Goal: Task Accomplishment & Management: Use online tool/utility

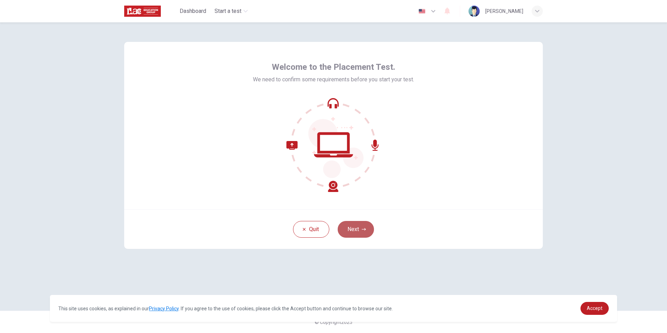
click at [352, 227] on button "Next" at bounding box center [356, 229] width 36 height 17
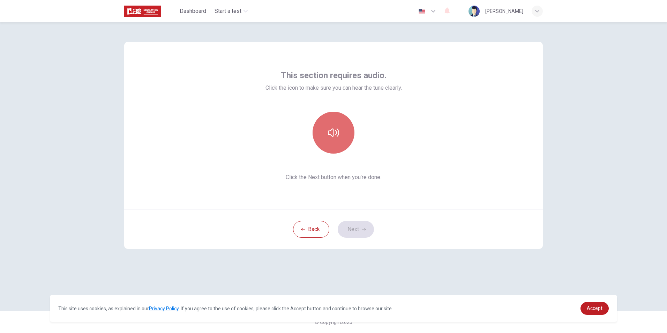
click at [335, 135] on icon "button" at bounding box center [333, 132] width 11 height 11
click at [351, 229] on button "Next" at bounding box center [356, 229] width 36 height 17
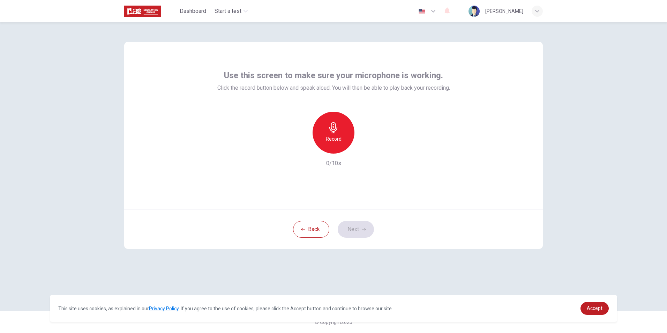
click at [336, 133] on icon "button" at bounding box center [333, 127] width 11 height 11
click at [337, 140] on h6 "Stop" at bounding box center [333, 139] width 10 height 8
click at [366, 149] on icon "button" at bounding box center [366, 148] width 3 height 4
click at [365, 150] on icon "button" at bounding box center [365, 147] width 7 height 7
click at [349, 233] on button "Next" at bounding box center [356, 229] width 36 height 17
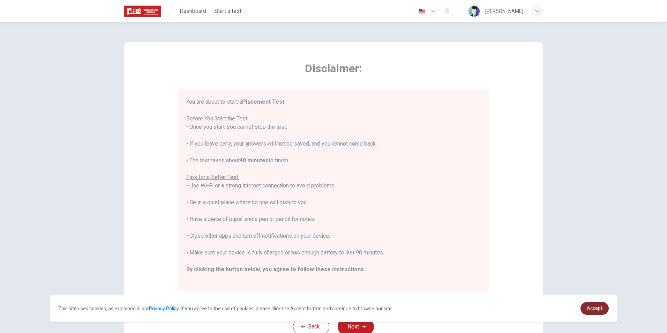
click at [597, 307] on span "Accept" at bounding box center [595, 308] width 16 height 6
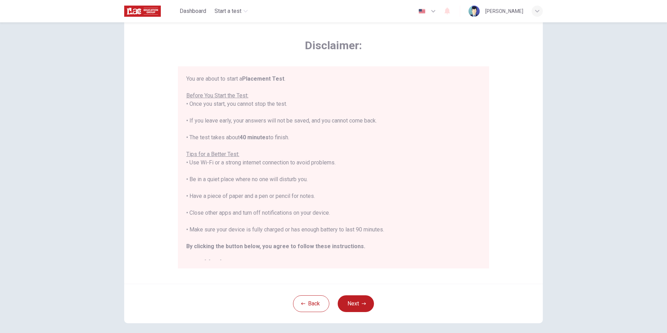
scroll to position [35, 0]
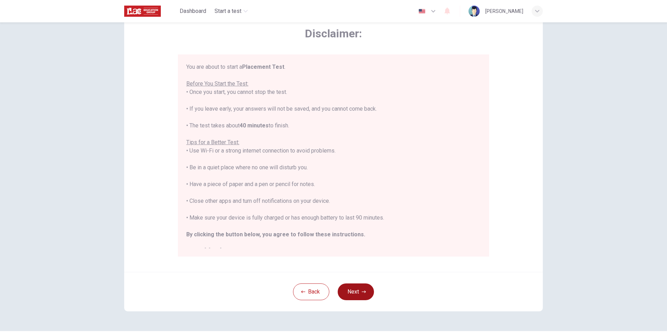
click at [350, 288] on button "Next" at bounding box center [356, 291] width 36 height 17
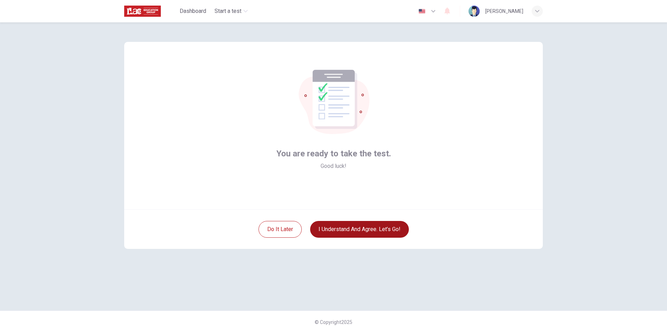
scroll to position [0, 0]
click at [372, 231] on button "I understand and agree. Let’s go!" at bounding box center [359, 229] width 99 height 17
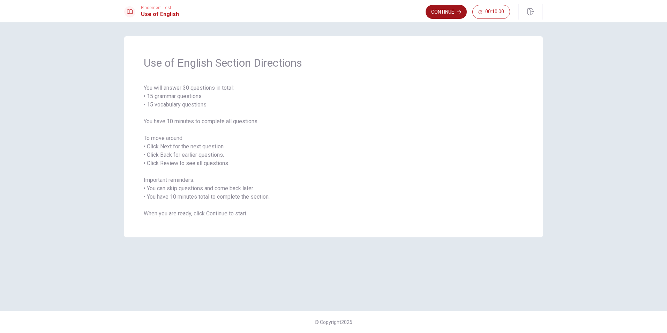
click at [442, 13] on button "Continue" at bounding box center [446, 12] width 41 height 14
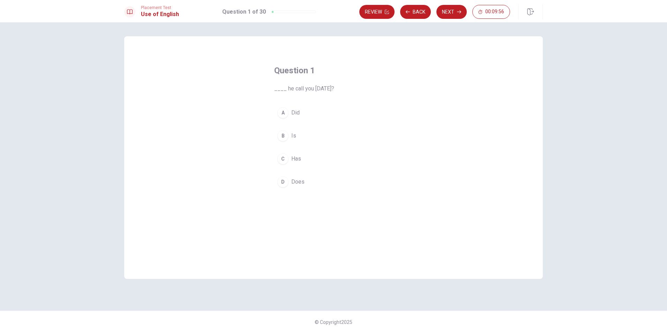
click at [294, 113] on span "Did" at bounding box center [295, 112] width 8 height 8
click at [450, 10] on button "Next" at bounding box center [451, 12] width 30 height 14
click at [295, 135] on span "don’t" at bounding box center [297, 136] width 12 height 8
click at [451, 13] on button "Next" at bounding box center [451, 12] width 30 height 14
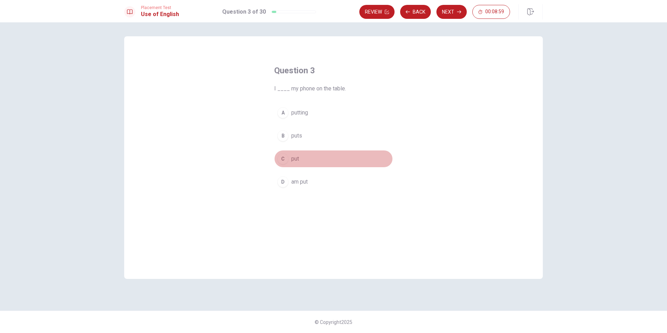
click at [293, 160] on span "put" at bounding box center [295, 159] width 8 height 8
click at [448, 13] on button "Next" at bounding box center [451, 12] width 30 height 14
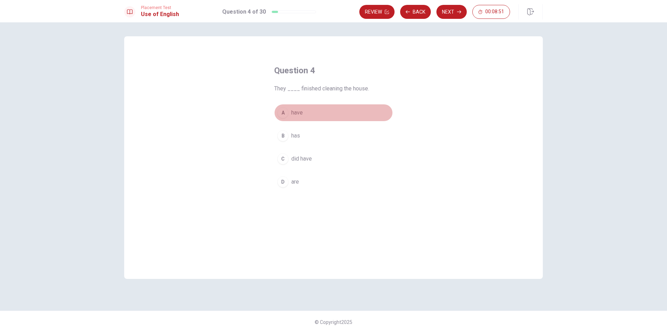
click at [298, 114] on span "have" at bounding box center [297, 112] width 12 height 8
click at [447, 12] on button "Next" at bounding box center [451, 12] width 30 height 14
click at [294, 160] on span "run" at bounding box center [294, 159] width 7 height 8
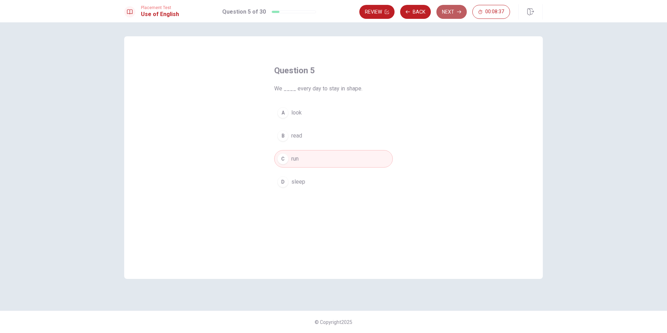
click at [450, 15] on button "Next" at bounding box center [451, 12] width 30 height 14
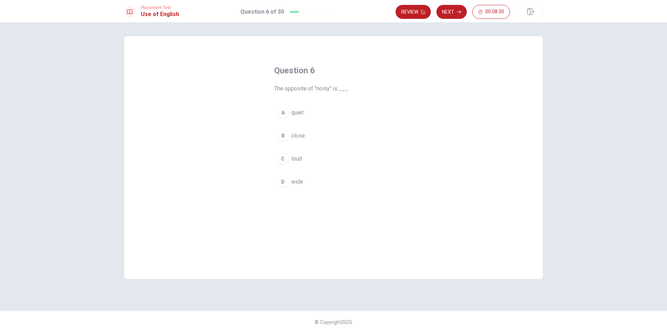
click at [297, 113] on span "quiet" at bounding box center [297, 112] width 12 height 8
click at [446, 14] on button "Next" at bounding box center [451, 12] width 30 height 14
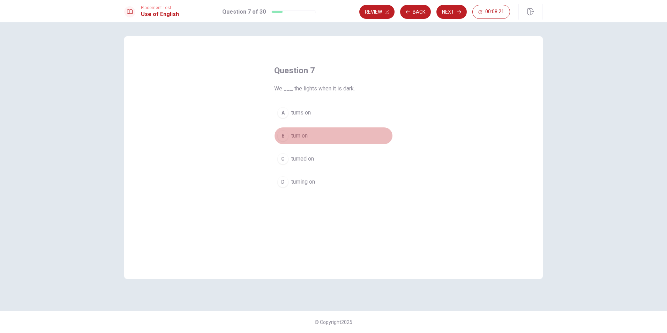
click at [303, 134] on span "turn on" at bounding box center [299, 136] width 16 height 8
click at [448, 14] on button "Next" at bounding box center [451, 12] width 30 height 14
click at [294, 182] on span "sofa" at bounding box center [296, 182] width 11 height 8
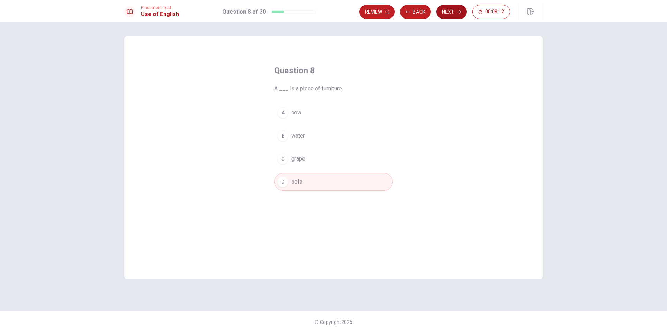
click at [450, 9] on button "Next" at bounding box center [451, 12] width 30 height 14
click at [297, 181] on span "tree" at bounding box center [296, 182] width 10 height 8
click at [451, 13] on button "Next" at bounding box center [451, 12] width 30 height 14
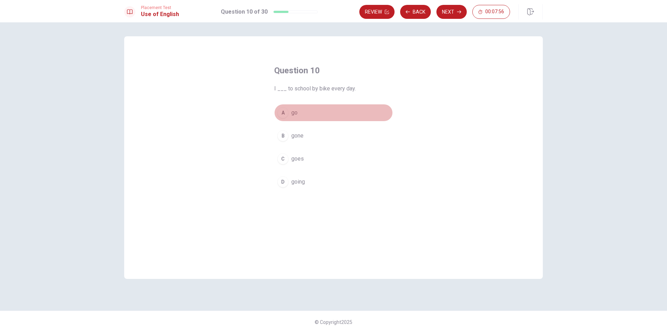
click at [296, 114] on span "go" at bounding box center [294, 112] width 6 height 8
click at [452, 13] on button "Next" at bounding box center [451, 12] width 30 height 14
click at [308, 113] on span "was sent" at bounding box center [302, 112] width 22 height 8
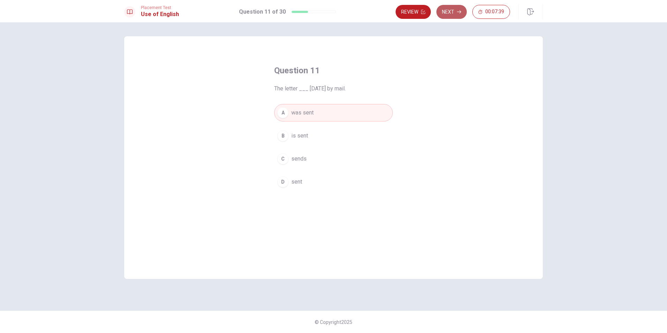
click at [446, 14] on button "Next" at bounding box center [451, 12] width 30 height 14
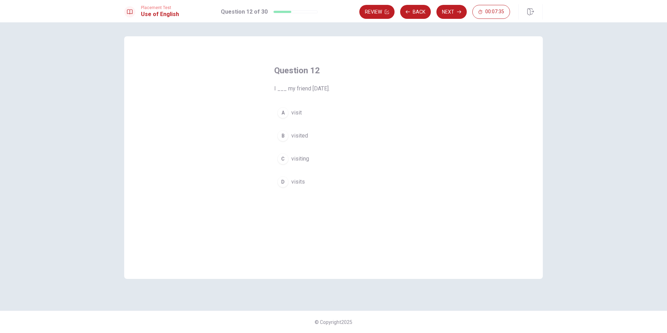
click at [297, 136] on span "visited" at bounding box center [299, 136] width 17 height 8
click at [448, 10] on button "Next" at bounding box center [451, 12] width 30 height 14
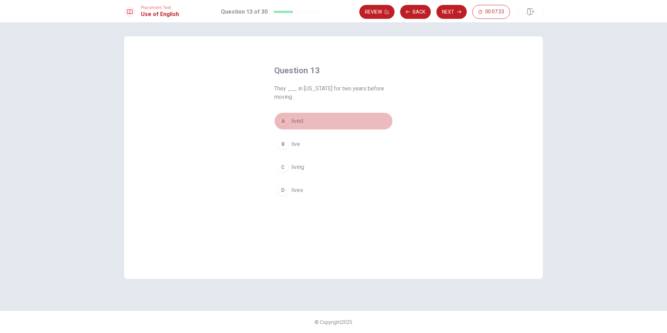
click at [301, 120] on span "lived" at bounding box center [297, 121] width 12 height 8
click at [449, 10] on button "Next" at bounding box center [451, 12] width 30 height 14
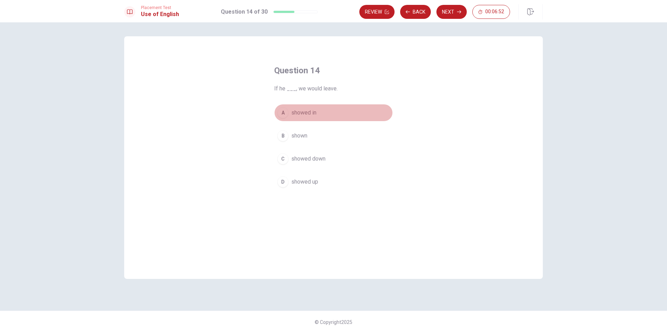
click at [309, 112] on span "showed in" at bounding box center [303, 112] width 25 height 8
click at [450, 14] on button "Next" at bounding box center [451, 12] width 30 height 14
click at [301, 159] on span "Return" at bounding box center [299, 159] width 16 height 8
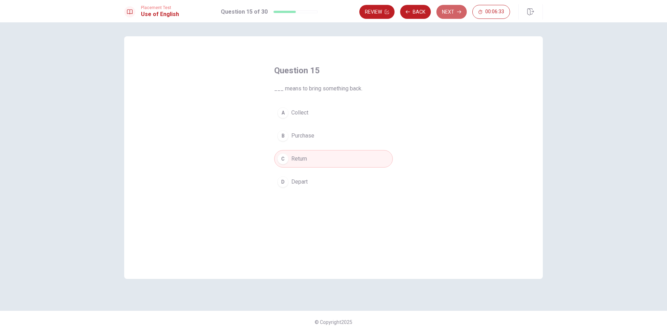
click at [446, 13] on button "Next" at bounding box center [451, 12] width 30 height 14
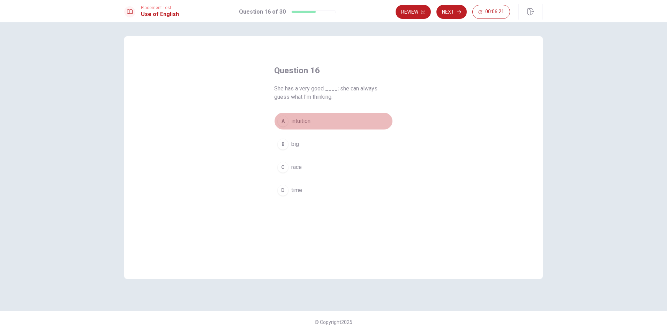
click at [305, 120] on span "intuition" at bounding box center [300, 121] width 19 height 8
click at [445, 10] on button "Next" at bounding box center [451, 12] width 30 height 14
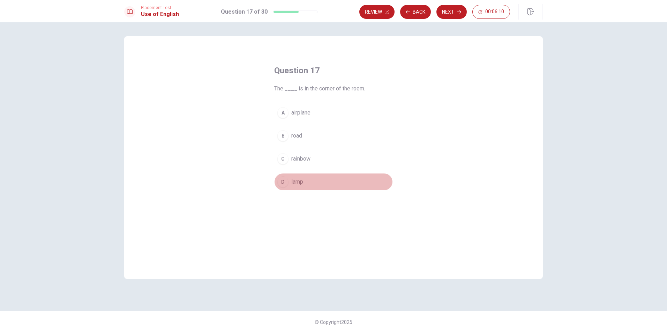
click at [299, 181] on span "lamp" at bounding box center [297, 182] width 12 height 8
click at [449, 15] on button "Next" at bounding box center [451, 12] width 30 height 14
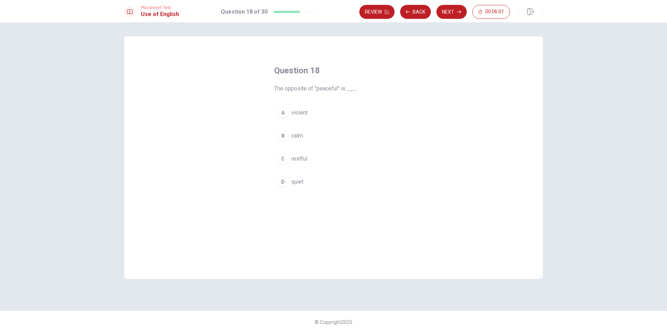
click at [303, 113] on span "violent" at bounding box center [299, 112] width 16 height 8
click at [450, 14] on button "Next" at bounding box center [451, 12] width 30 height 14
click at [296, 183] on span "bag" at bounding box center [295, 182] width 9 height 8
click at [455, 12] on button "Next" at bounding box center [451, 12] width 30 height 14
click at [304, 182] on span "are going" at bounding box center [302, 182] width 23 height 8
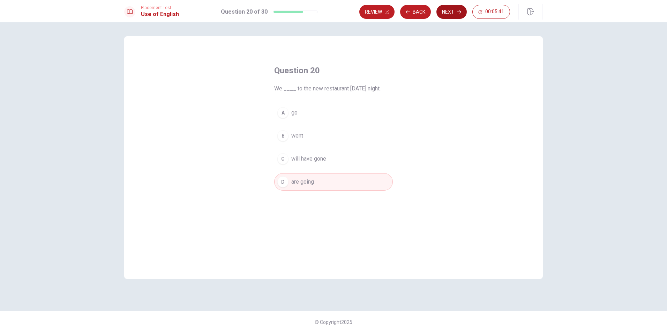
click at [448, 14] on button "Next" at bounding box center [451, 12] width 30 height 14
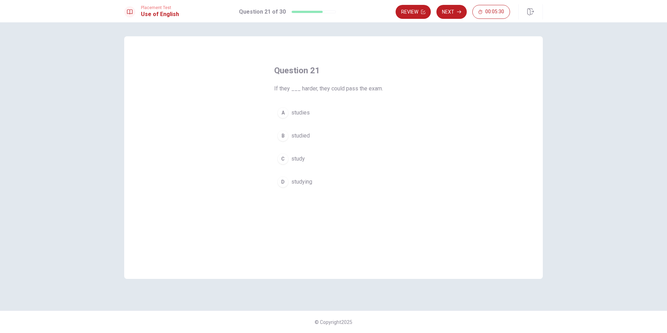
click at [299, 134] on span "studied" at bounding box center [300, 136] width 18 height 8
click at [451, 10] on button "Next" at bounding box center [451, 12] width 30 height 14
click at [303, 135] on span "planned" at bounding box center [300, 136] width 19 height 8
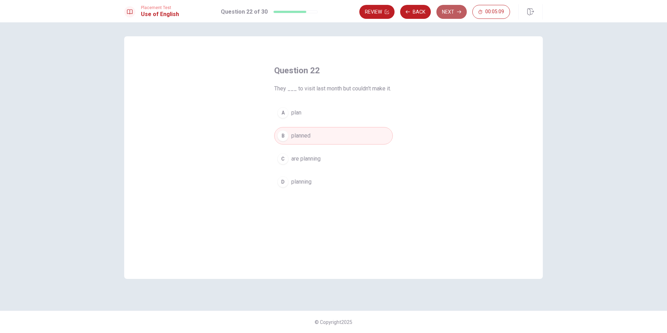
click at [444, 15] on button "Next" at bounding box center [451, 12] width 30 height 14
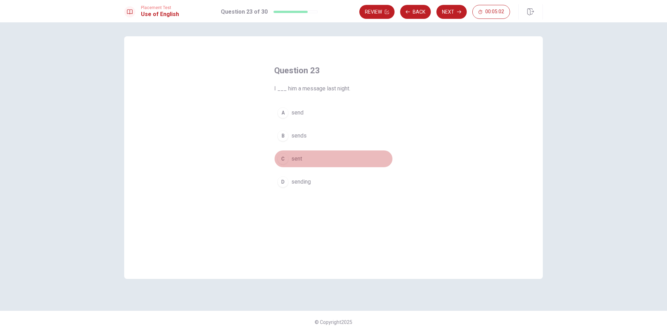
click at [295, 159] on span "sent" at bounding box center [296, 159] width 11 height 8
click at [449, 13] on button "Next" at bounding box center [451, 12] width 30 height 14
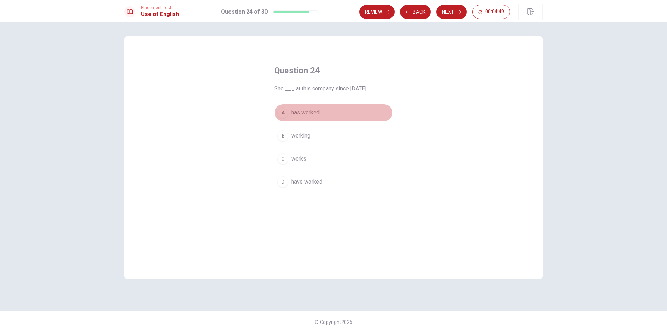
click at [311, 112] on span "has worked" at bounding box center [305, 112] width 28 height 8
click at [450, 13] on button "Next" at bounding box center [451, 12] width 30 height 14
click at [306, 181] on span "advertise" at bounding box center [302, 182] width 23 height 8
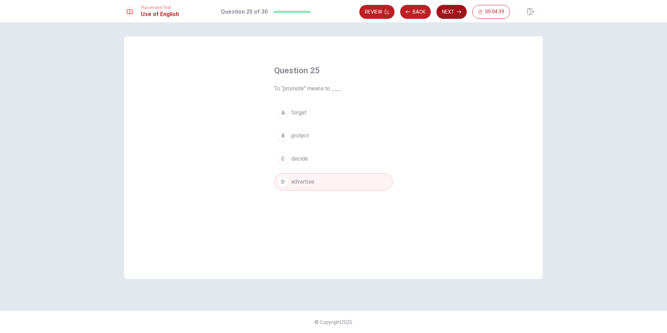
click at [450, 12] on button "Next" at bounding box center [451, 12] width 30 height 14
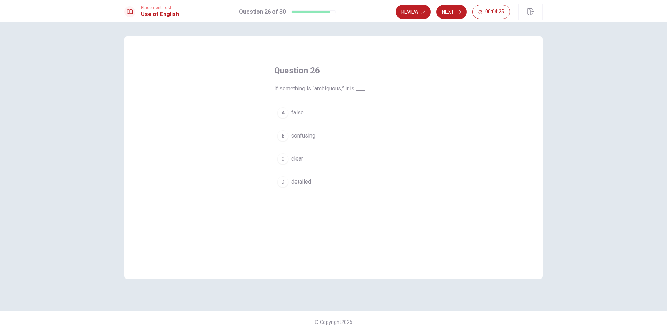
click at [312, 137] on span "confusing" at bounding box center [303, 136] width 24 height 8
click at [450, 13] on button "Next" at bounding box center [451, 12] width 30 height 14
click at [298, 183] on span "prevent" at bounding box center [300, 182] width 18 height 8
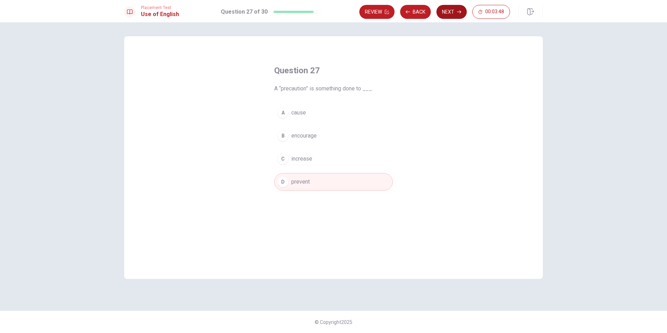
click at [448, 14] on button "Next" at bounding box center [451, 12] width 30 height 14
click at [324, 159] on span "blocks your way" at bounding box center [310, 159] width 39 height 8
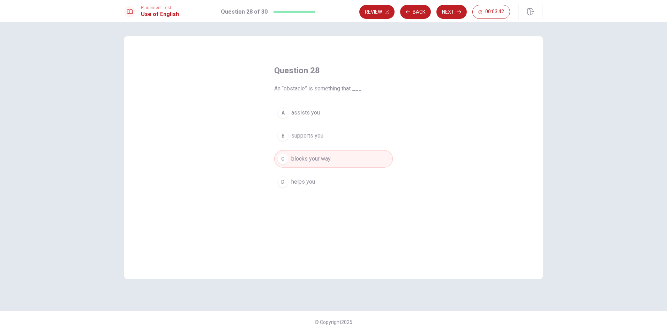
click at [452, 14] on button "Next" at bounding box center [451, 12] width 30 height 14
click at [301, 159] on span "selfish" at bounding box center [299, 159] width 17 height 8
click at [448, 15] on button "Next" at bounding box center [451, 12] width 30 height 14
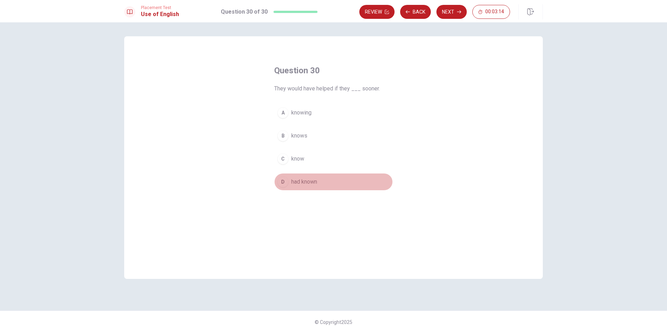
click at [303, 183] on span "had known" at bounding box center [304, 182] width 26 height 8
click at [451, 13] on button "Next" at bounding box center [451, 12] width 30 height 14
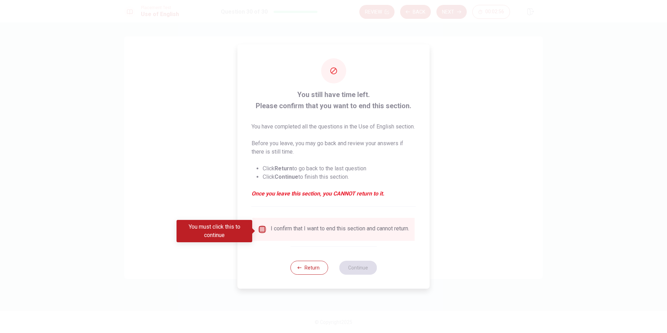
click at [262, 231] on input "You must click this to continue" at bounding box center [262, 229] width 8 height 8
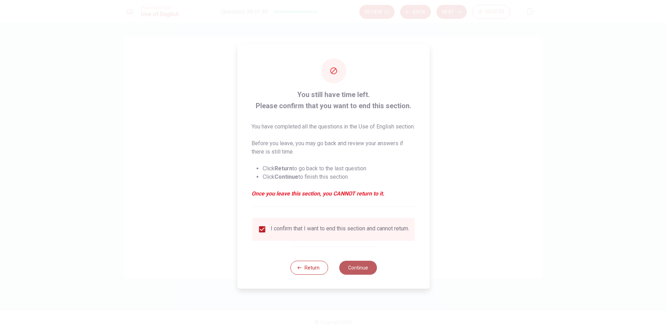
click at [345, 274] on button "Continue" at bounding box center [358, 268] width 38 height 14
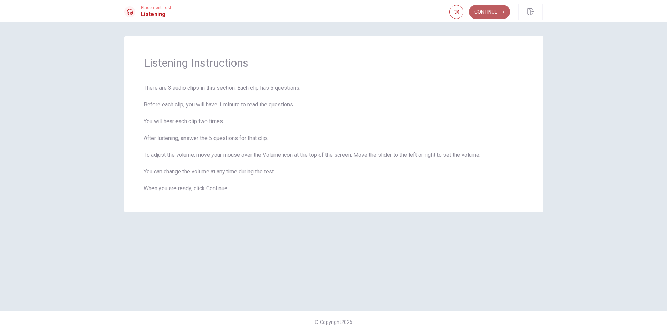
click at [484, 12] on button "Continue" at bounding box center [489, 12] width 41 height 14
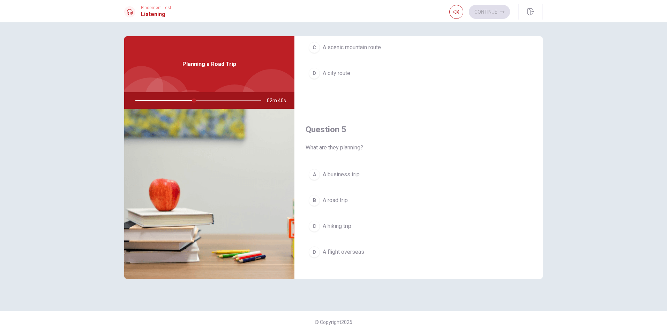
scroll to position [651, 0]
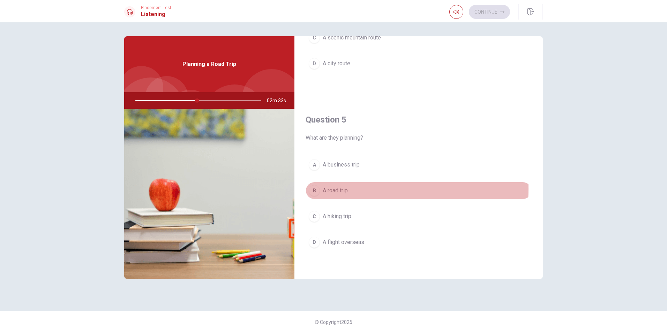
click at [336, 189] on span "A road trip" at bounding box center [335, 190] width 25 height 8
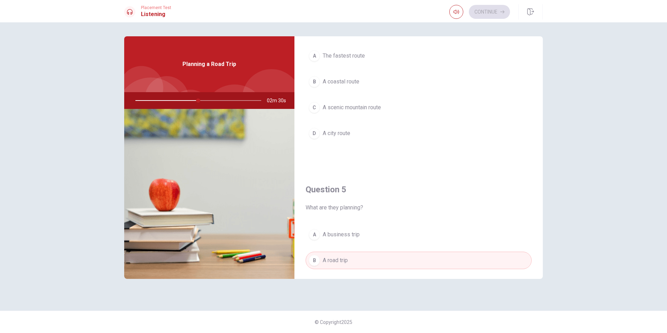
scroll to position [546, 0]
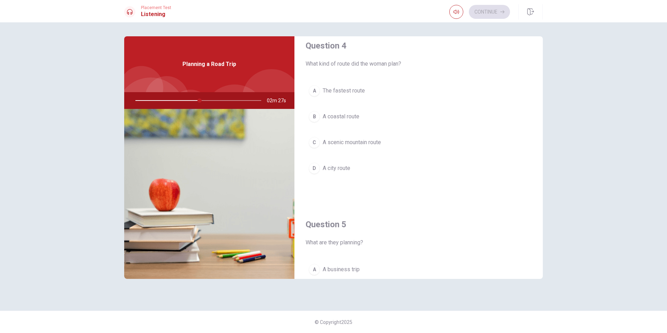
click at [368, 144] on span "A scenic mountain route" at bounding box center [352, 142] width 58 height 8
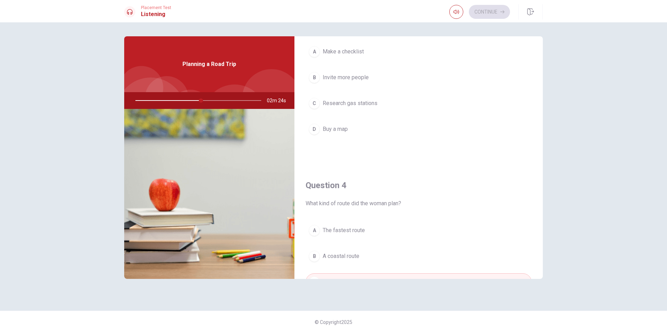
scroll to position [372, 0]
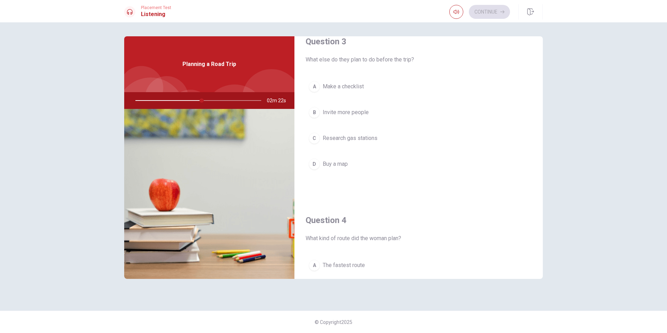
click at [344, 87] on span "Make a checklist" at bounding box center [343, 86] width 41 height 8
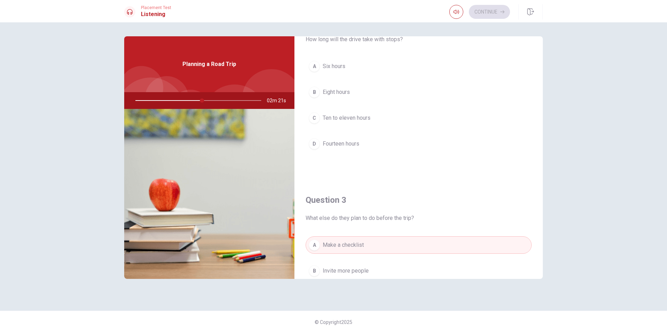
scroll to position [197, 0]
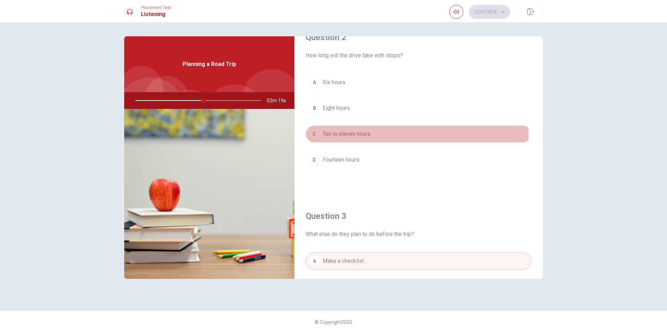
click at [356, 135] on span "Ten to eleven hours" at bounding box center [347, 134] width 48 height 8
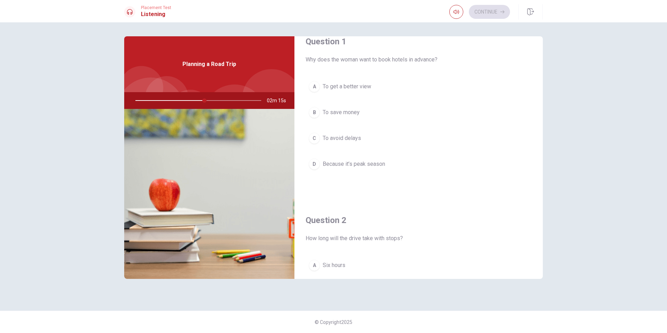
scroll to position [0, 0]
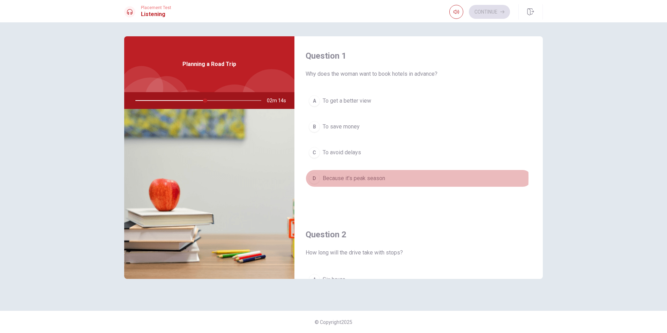
click at [365, 178] on span "Because it’s peak season" at bounding box center [354, 178] width 62 height 8
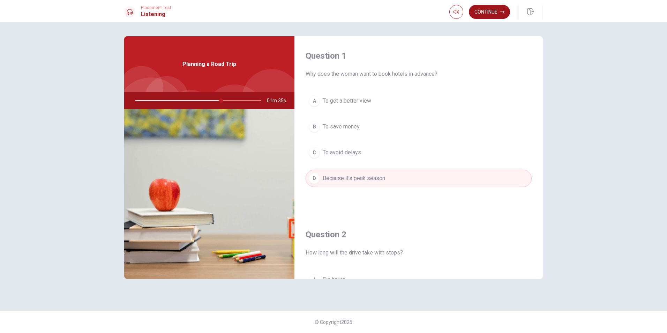
click at [489, 11] on button "Continue" at bounding box center [489, 12] width 41 height 14
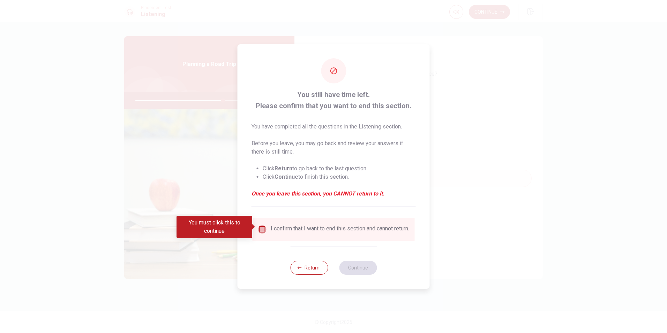
click at [260, 228] on input "You must click this to continue" at bounding box center [262, 229] width 8 height 8
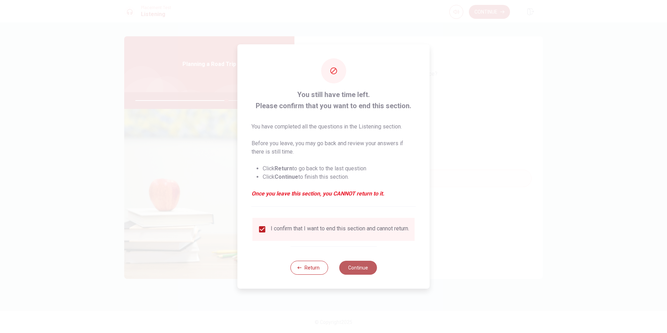
click at [361, 271] on button "Continue" at bounding box center [358, 268] width 38 height 14
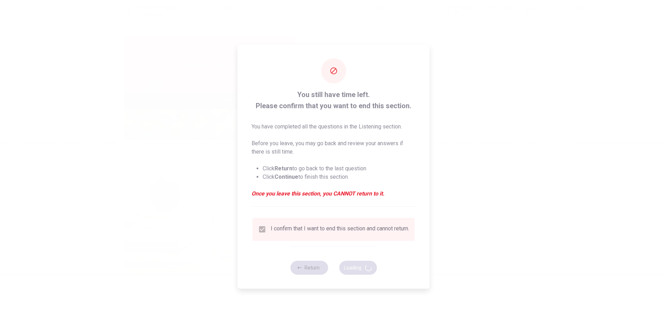
type input "73"
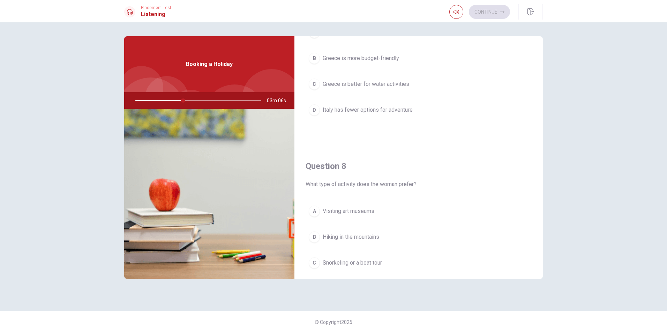
scroll to position [349, 0]
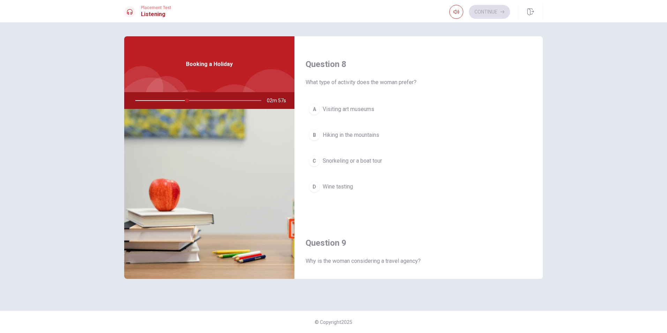
click at [370, 161] on span "Snorkeling or a boat tour" at bounding box center [352, 161] width 59 height 8
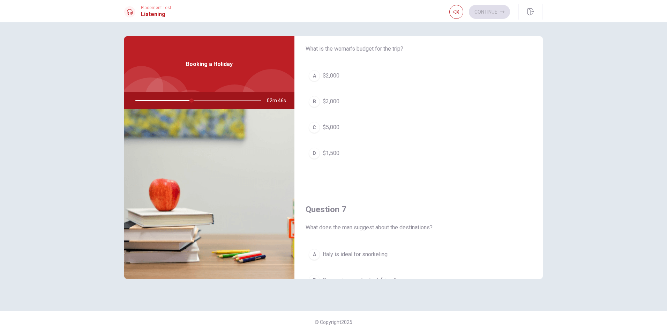
scroll to position [0, 0]
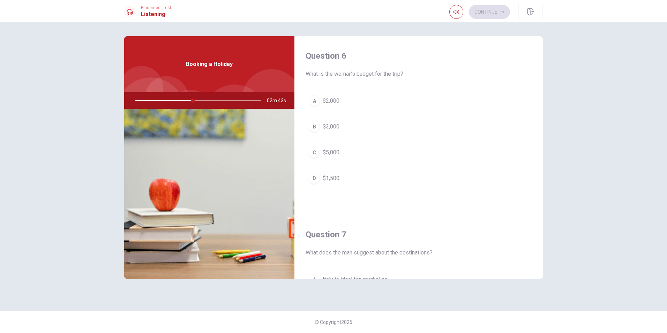
click at [332, 102] on span "$2,000" at bounding box center [331, 101] width 17 height 8
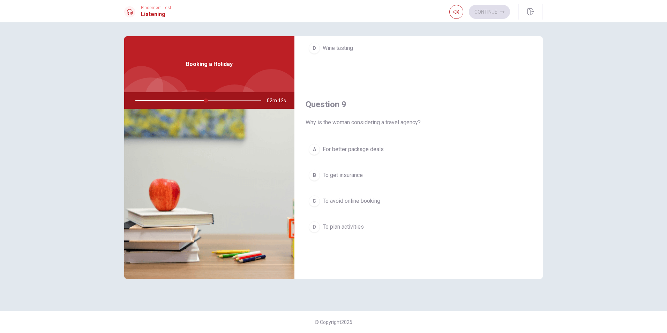
scroll to position [488, 0]
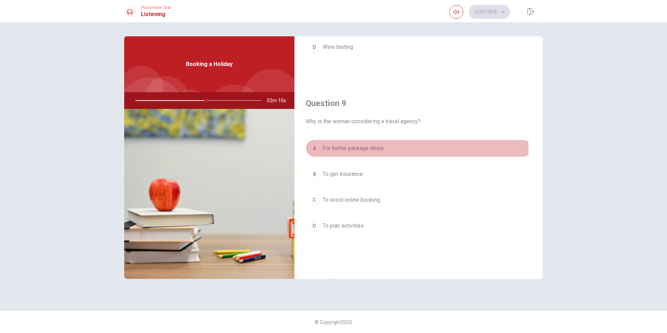
click at [363, 149] on span "For better package deals" at bounding box center [353, 148] width 61 height 8
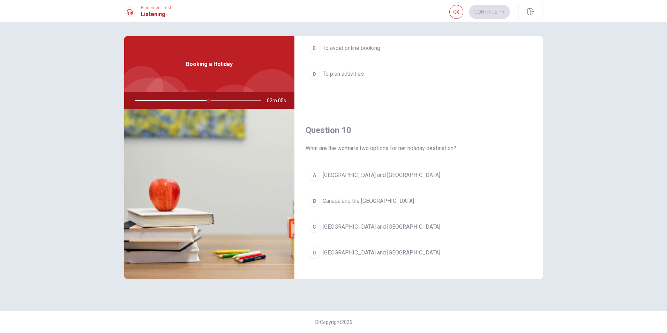
scroll to position [651, 0]
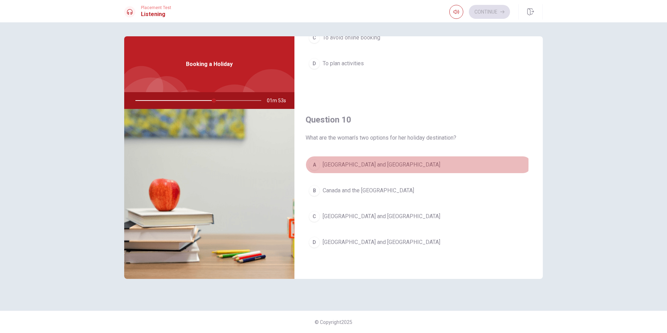
click at [315, 164] on div "A" at bounding box center [314, 164] width 11 height 11
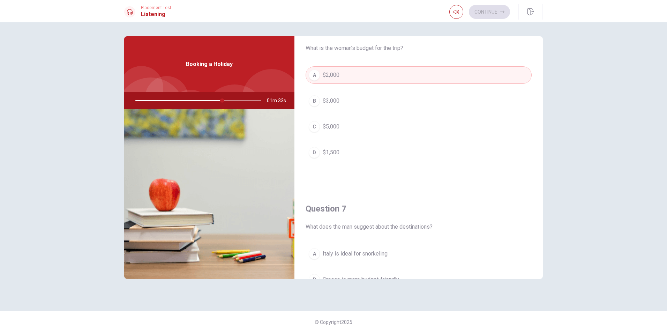
scroll to position [35, 0]
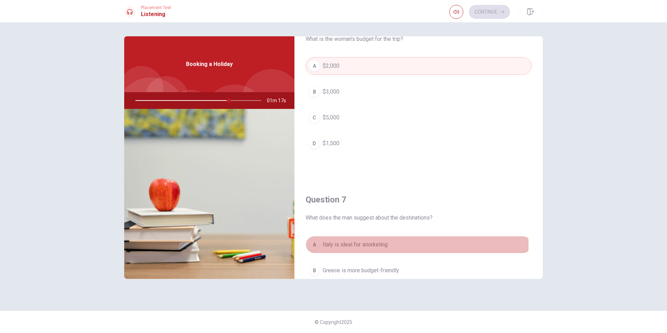
click at [315, 245] on div "A" at bounding box center [314, 244] width 11 height 11
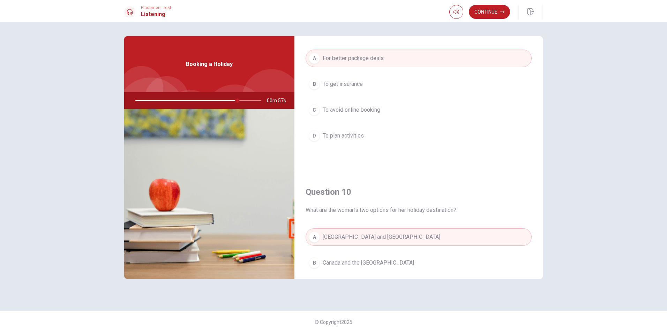
scroll to position [651, 0]
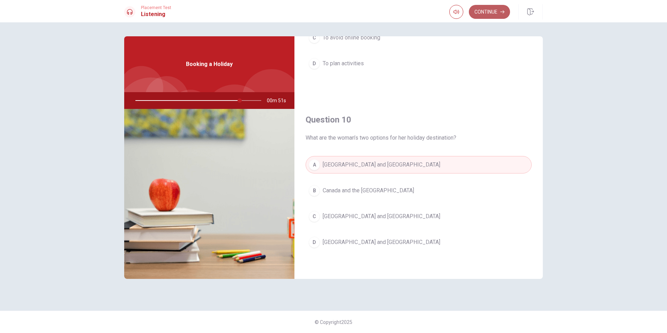
click at [481, 13] on button "Continue" at bounding box center [489, 12] width 41 height 14
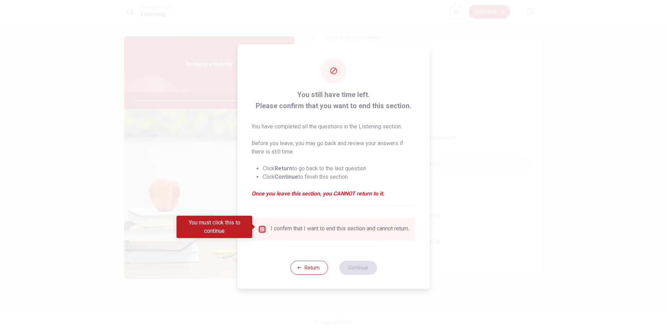
click at [262, 226] on input "You must click this to continue" at bounding box center [262, 229] width 8 height 8
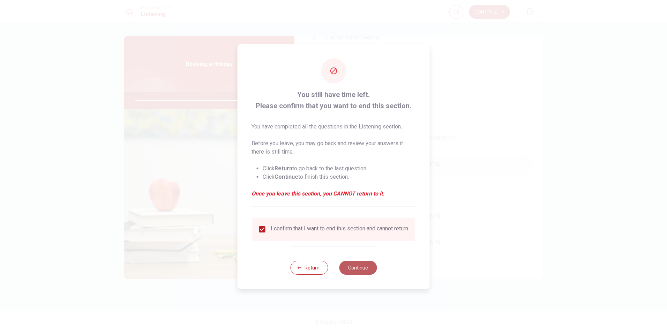
click at [355, 272] on button "Continue" at bounding box center [358, 268] width 38 height 14
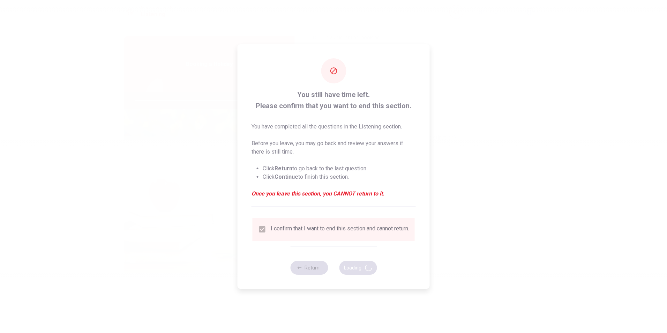
type input "85"
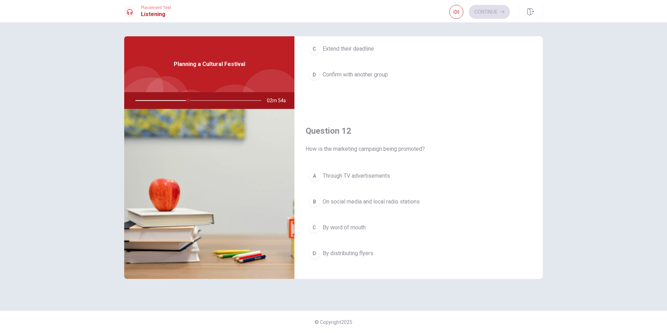
scroll to position [0, 0]
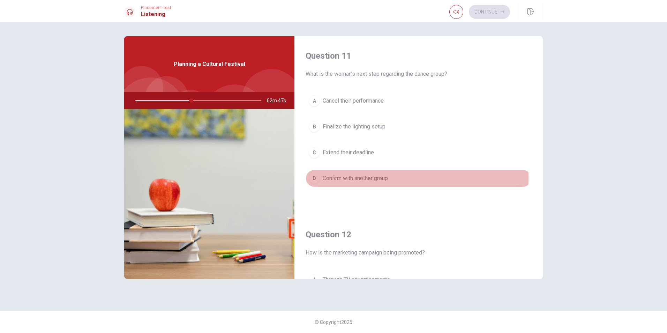
click at [317, 178] on div "D" at bounding box center [314, 178] width 11 height 11
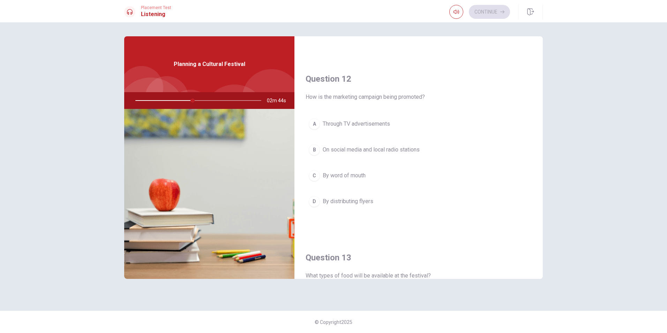
scroll to position [174, 0]
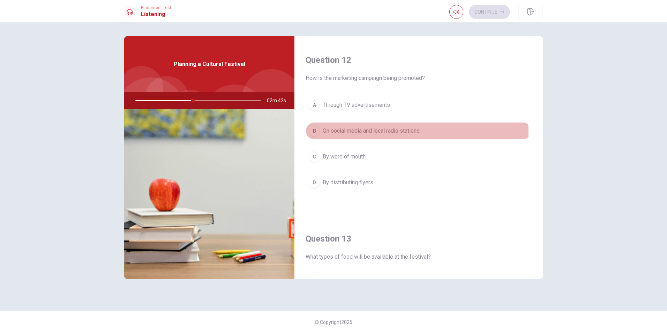
click at [315, 133] on div "B" at bounding box center [314, 130] width 11 height 11
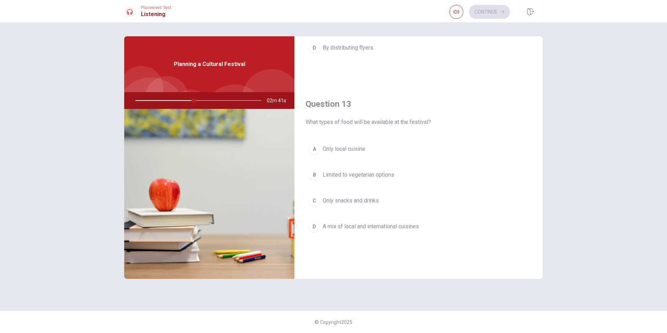
scroll to position [314, 0]
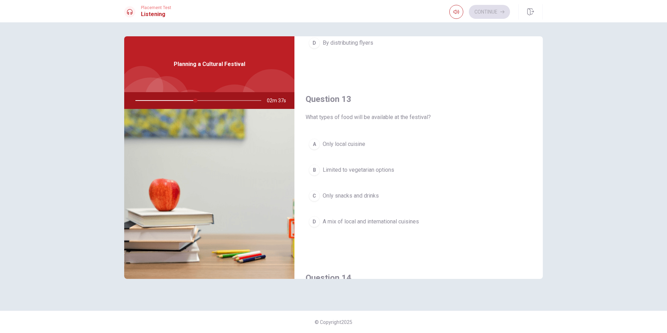
click at [352, 221] on span "A mix of local and international cuisines" at bounding box center [371, 221] width 96 height 8
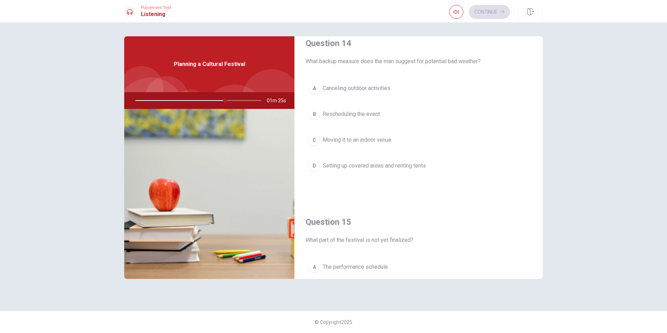
scroll to position [546, 0]
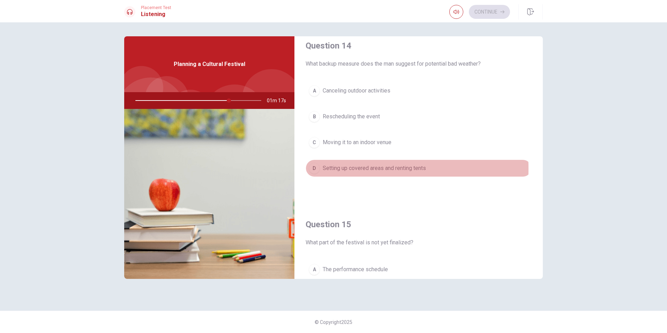
click at [320, 169] on div "D" at bounding box center [314, 168] width 11 height 11
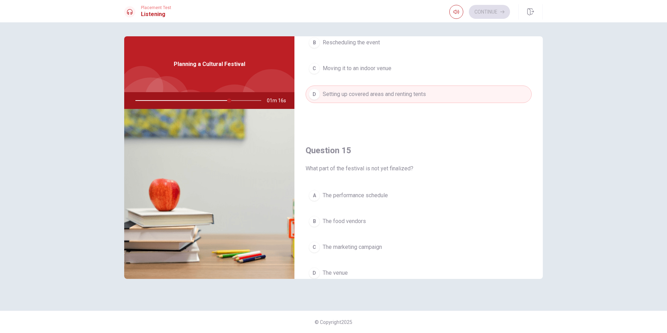
scroll to position [651, 0]
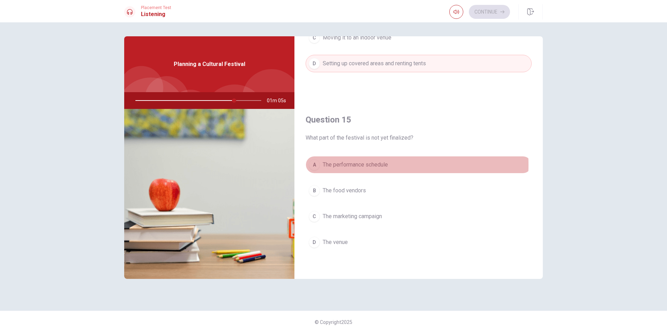
click at [370, 165] on span "The performance schedule" at bounding box center [355, 164] width 65 height 8
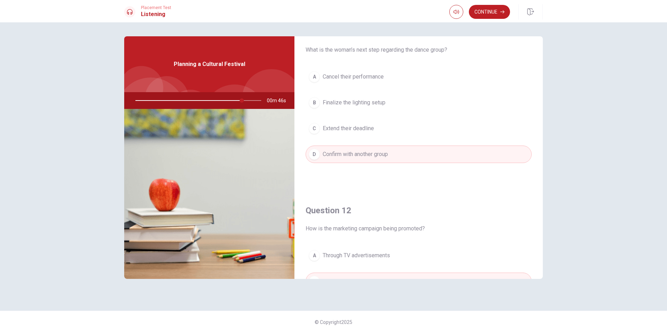
scroll to position [23, 0]
click at [479, 13] on button "Continue" at bounding box center [489, 12] width 41 height 14
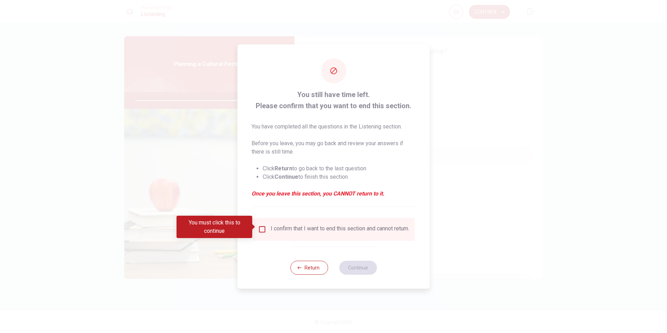
click at [258, 226] on input "You must click this to continue" at bounding box center [262, 229] width 8 height 8
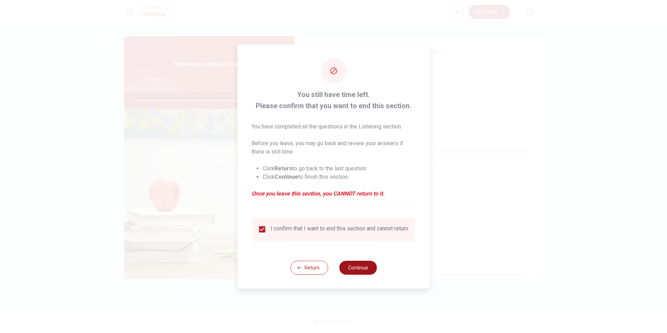
click at [354, 272] on button "Continue" at bounding box center [358, 268] width 38 height 14
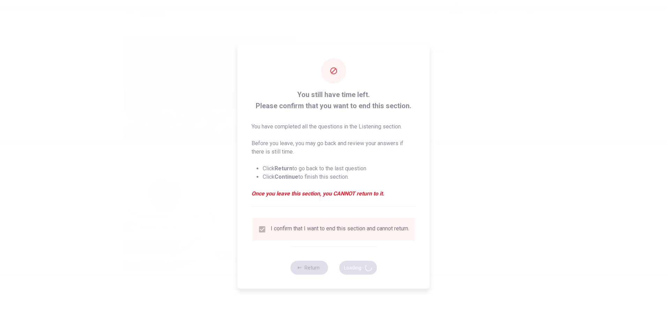
type input "89"
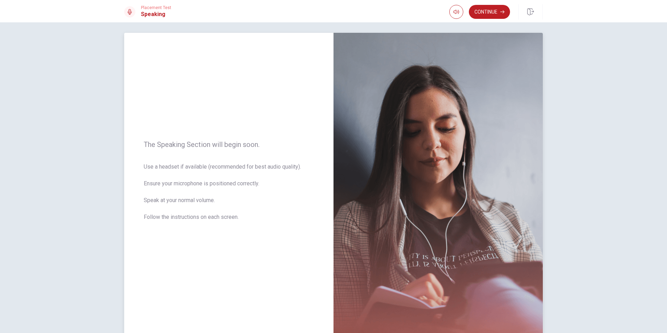
scroll to position [0, 0]
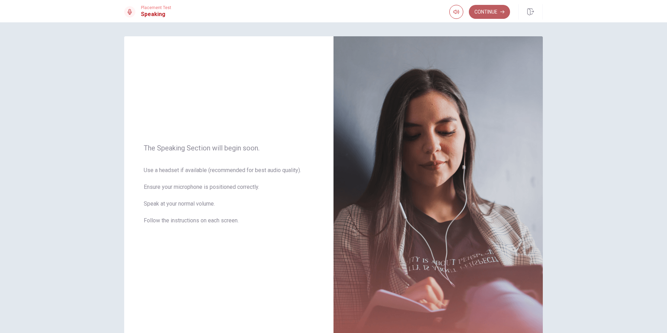
click at [488, 12] on button "Continue" at bounding box center [489, 12] width 41 height 14
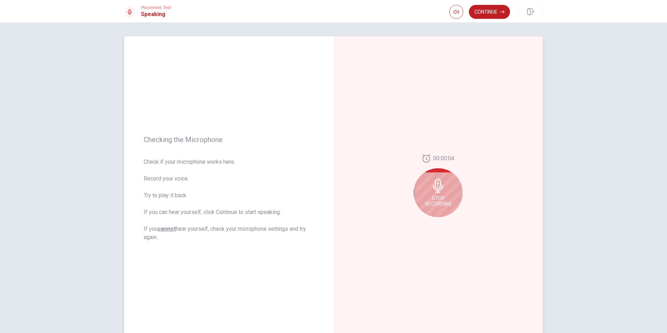
click at [437, 191] on icon at bounding box center [438, 186] width 14 height 14
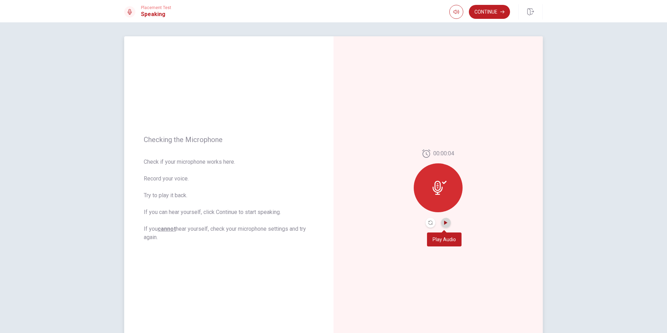
click at [445, 222] on icon "Play Audio" at bounding box center [446, 222] width 4 height 4
click at [488, 11] on button "Continue" at bounding box center [489, 12] width 41 height 14
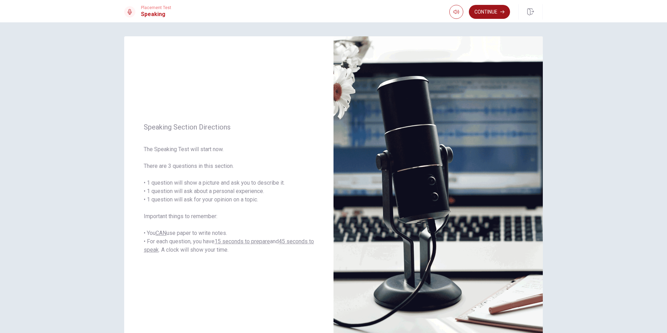
click at [484, 15] on button "Continue" at bounding box center [489, 12] width 41 height 14
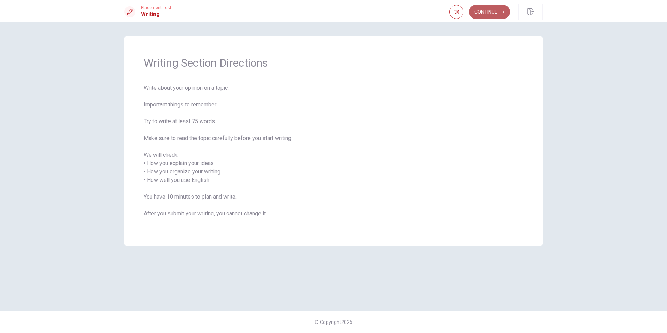
click at [490, 10] on button "Continue" at bounding box center [489, 12] width 41 height 14
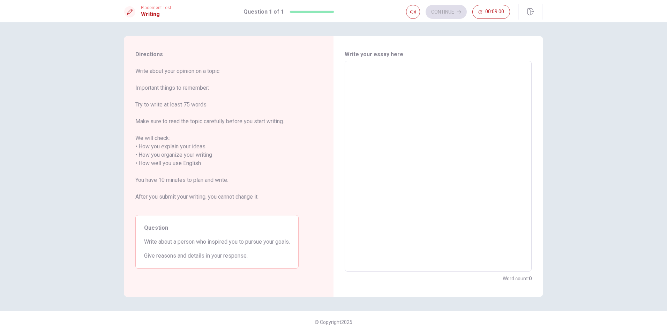
click at [363, 76] on textarea at bounding box center [438, 166] width 177 height 199
type textarea "T"
type textarea "x"
type textarea "Th"
type textarea "x"
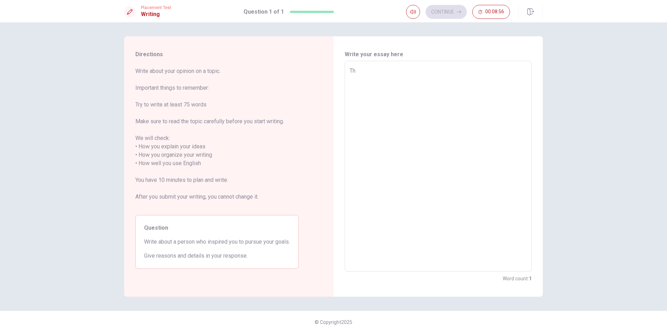
type textarea "The"
type textarea "x"
type textarea "The"
type textarea "x"
type textarea "The p"
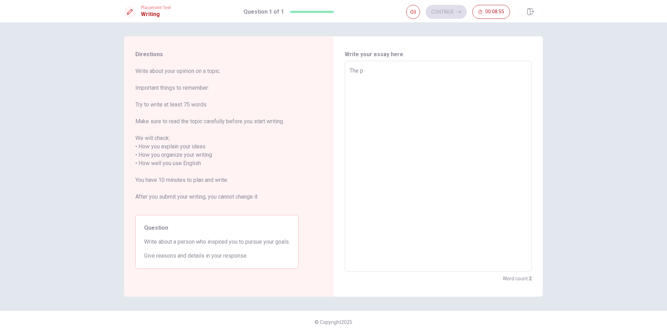
type textarea "x"
type textarea "The pe"
type textarea "x"
type textarea "The per"
type textarea "x"
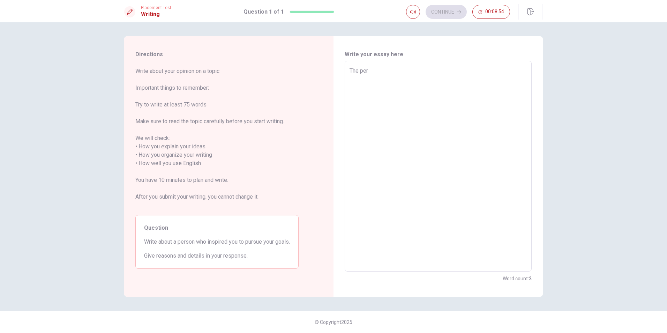
type textarea "The pers"
type textarea "x"
type textarea "The perso"
type textarea "x"
type textarea "The person"
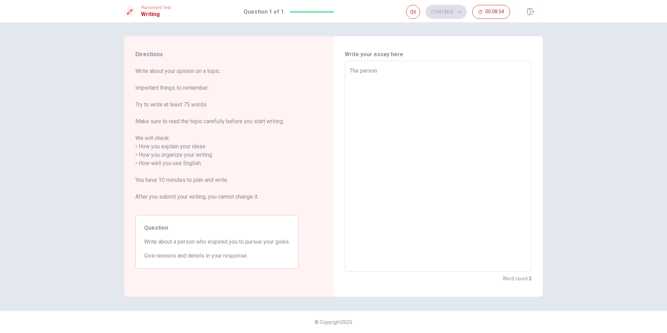
type textarea "x"
type textarea "The person"
type textarea "x"
type textarea "The person w"
type textarea "x"
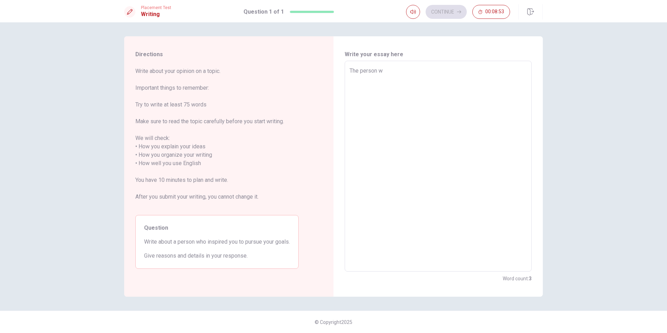
type textarea "The person wh"
type textarea "x"
type textarea "The person who"
type textarea "x"
type textarea "The person who"
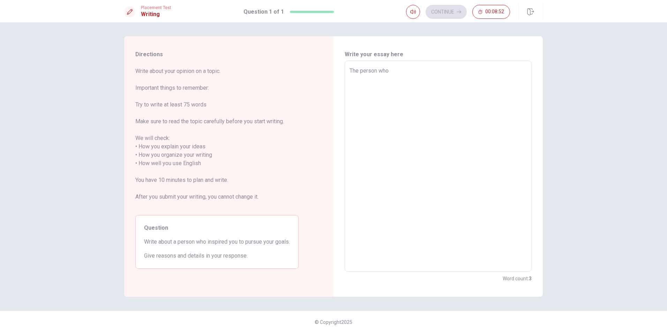
type textarea "x"
type textarea "The person who i"
type textarea "x"
type textarea "The person who in"
type textarea "x"
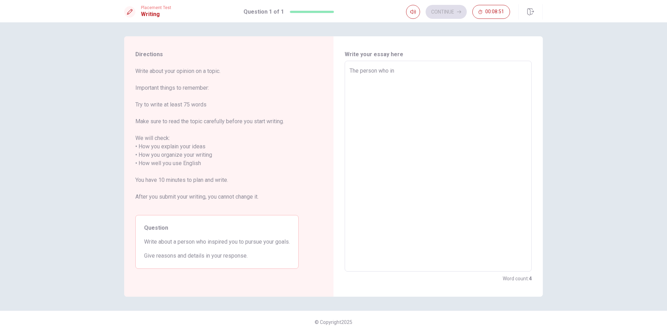
type textarea "The person who ins"
type textarea "x"
type textarea "The person who insp"
type textarea "x"
type textarea "The person who inspi"
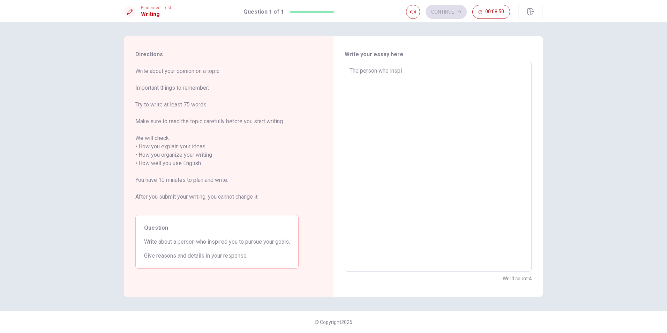
type textarea "x"
type textarea "The person who inspir"
type textarea "x"
type textarea "The person who inspire"
type textarea "x"
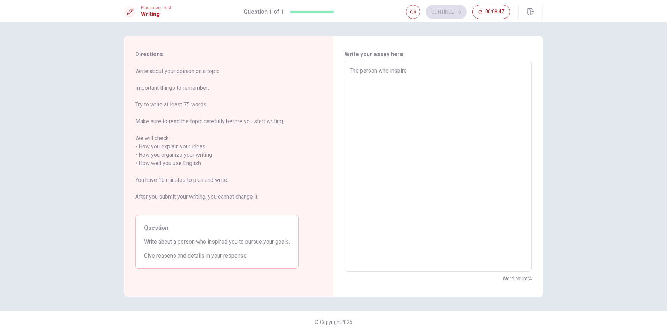
type textarea "The person who inspires"
type textarea "x"
type textarea "The person who inspires"
type textarea "x"
type textarea "The person who inspires m"
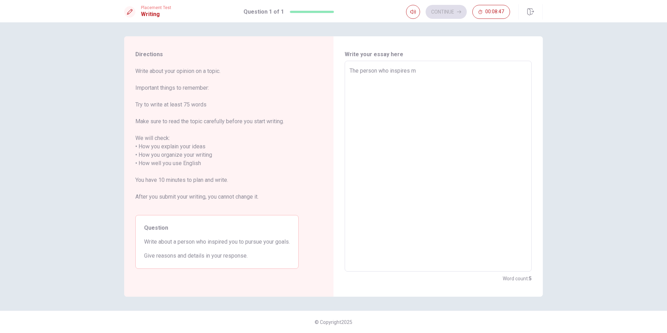
type textarea "x"
type textarea "The person who inspires me"
type textarea "x"
type textarea "The person who inspires me"
type textarea "x"
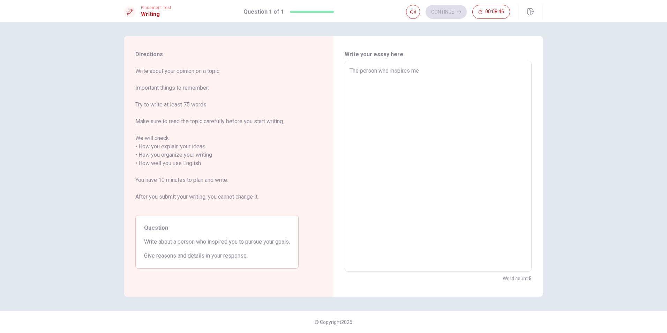
type textarea "The person who inspires me t"
type textarea "x"
type textarea "The person who inspires me to"
type textarea "x"
type textarea "The person who inspires me to"
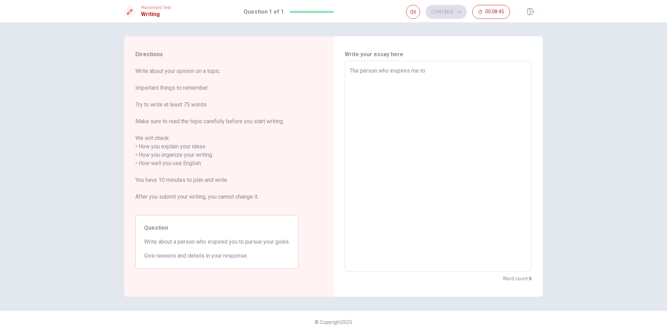
type textarea "x"
type textarea "The person who inspires me to p"
type textarea "x"
type textarea "The person who inspires me to pu"
type textarea "x"
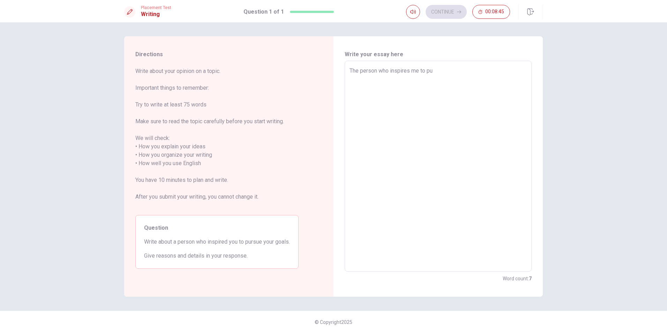
type textarea "The person who inspires me to pur"
type textarea "x"
type textarea "The person who inspires me to purs"
type textarea "x"
type textarea "The person who inspires me to pursu"
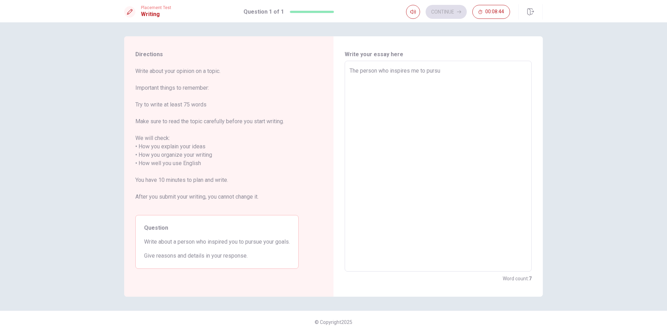
type textarea "x"
type textarea "The person who inspires me to pursue"
type textarea "x"
type textarea "The person who inspires me to pursue"
type textarea "x"
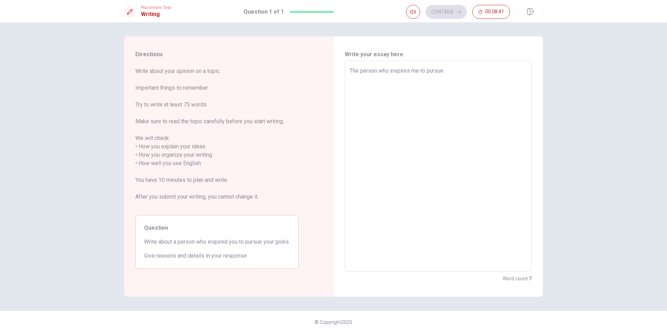
type textarea "The person who inspires me to pursue m"
type textarea "x"
type textarea "The person who inspires me to pursue my"
type textarea "x"
type textarea "The person who inspires me to pursue my"
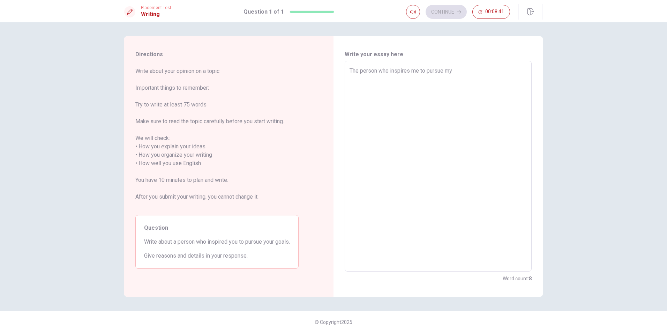
type textarea "x"
type textarea "The person who inspires me to pursue my g"
type textarea "x"
type textarea "The person who inspires me to pursue my go"
type textarea "x"
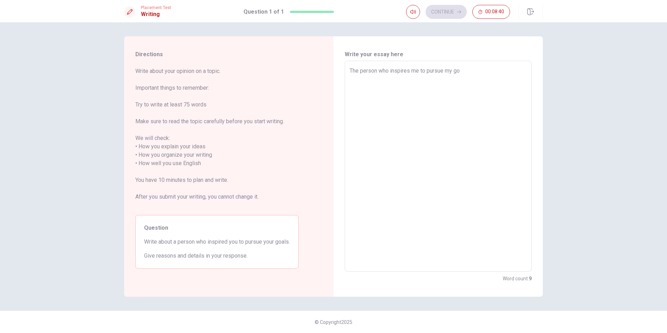
type textarea "The person who inspires me to pursue my goa"
type textarea "x"
type textarea "The person who inspires me to pursue my goal"
type textarea "x"
type textarea "The person who inspires me to pursue my goals"
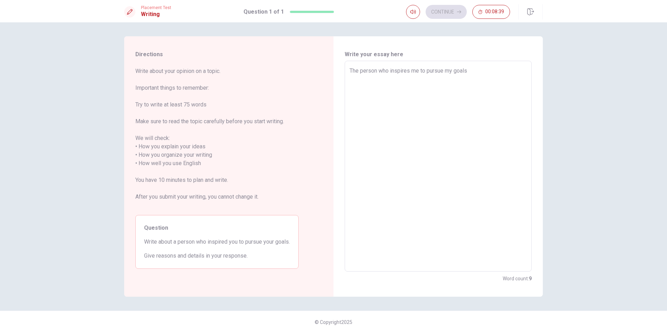
type textarea "x"
type textarea "The person who inspires me to pursue my goals"
type textarea "x"
type textarea "The person who inspires me to pursue my goals i"
type textarea "x"
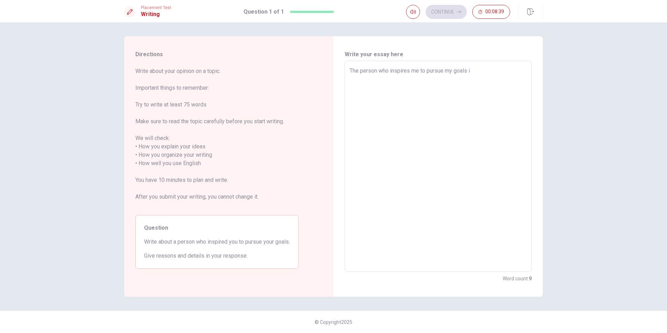
type textarea "The person who inspires me to pursue my goals is"
type textarea "x"
type textarea "The person who inspires me to pursue my goals is"
type textarea "x"
type textarea "The person who inspires me to pursue my goals is m"
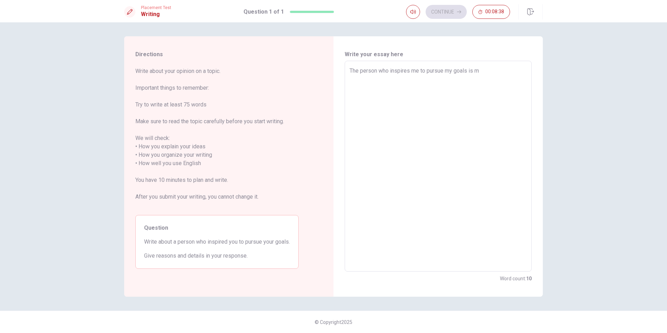
type textarea "x"
type textarea "The person who inspires me to pursue my goals is my"
type textarea "x"
type textarea "The person who inspires me to pursue my goals is my"
type textarea "x"
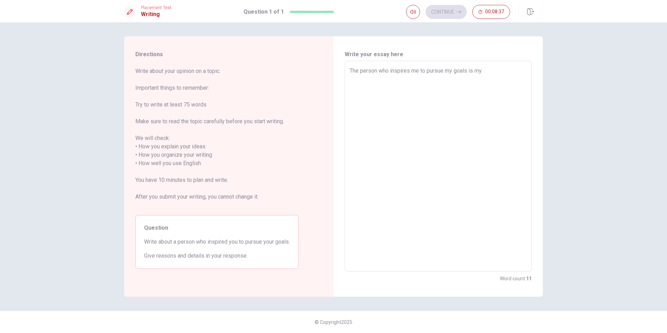
type textarea "The person who inspires me to pursue my goals is my g"
type textarea "x"
type textarea "The person who inspires me to pursue my goals is my gr"
type textarea "x"
type textarea "The person who inspires me to pursue my goals is my gra"
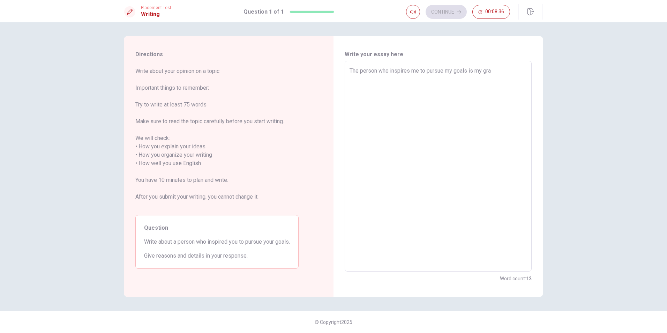
type textarea "x"
type textarea "The person who inspires me to pursue my goals is my gran"
type textarea "x"
type textarea "The person who inspires me to pursue my goals is my grand"
type textarea "x"
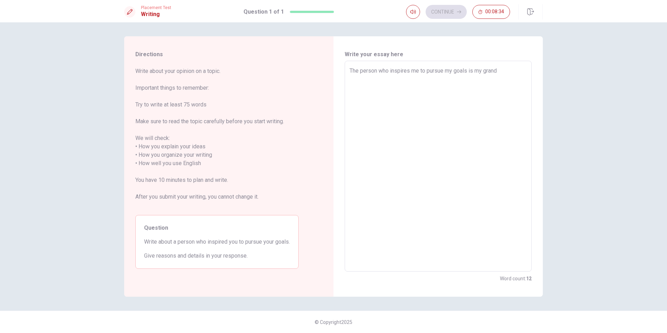
type textarea "The person who inspires me to pursue my goals is my grandp"
type textarea "x"
type textarea "The person who inspires me to pursue my goals is my grandpa"
type textarea "x"
type textarea "The person who inspires me to pursue my goals is my grandpa."
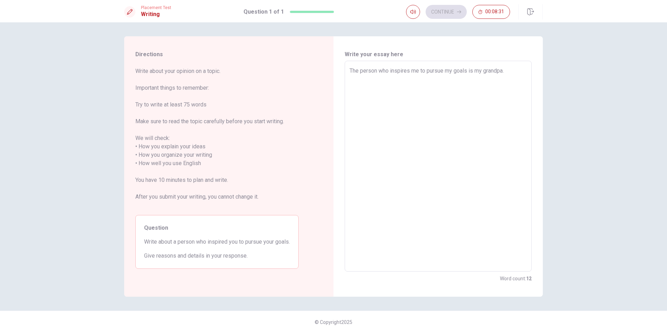
type textarea "x"
type textarea "The person who inspires me to pursue my goals is my grandpa."
type textarea "x"
type textarea "The person who inspires me to pursue my goals is my grandpa. h"
type textarea "x"
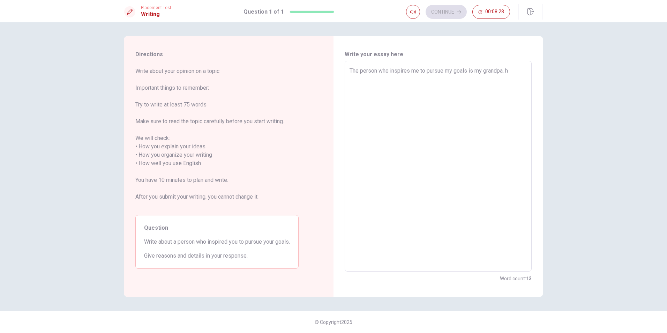
type textarea "The person who inspires me to pursue my goals is my grandpa."
type textarea "x"
type textarea "The person who inspires me to pursue my goals is my grandpa. H"
type textarea "x"
type textarea "The person who inspires me to pursue my goals is my grandpa. He"
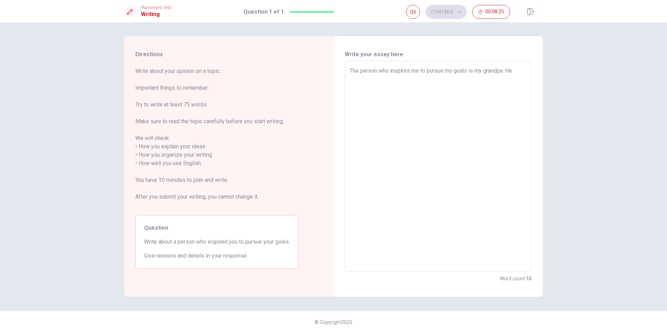
type textarea "x"
type textarea "The person who inspires me to pursue my goals is my grandpa. He"
type textarea "x"
type textarea "The person who inspires me to pursue my goals is my grandpa. He p"
type textarea "x"
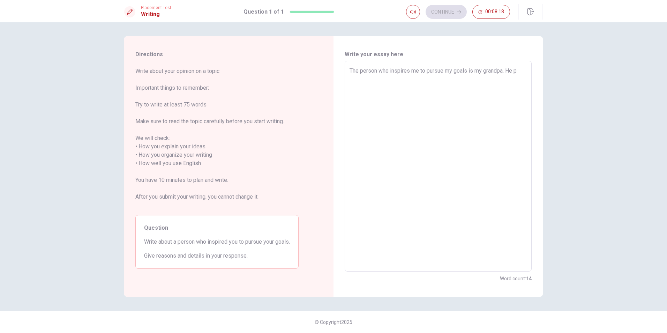
type textarea "The person who inspires me to pursue my goals is my grandpa. He pa"
type textarea "x"
type textarea "The person who inspires me to pursue my goals is my grandpa. He pas"
type textarea "x"
type textarea "The person who inspires me to pursue my goals is my grandpa. He pass"
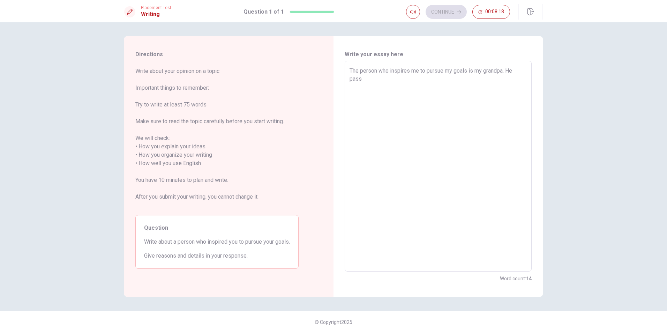
type textarea "x"
type textarea "The person who inspires me to pursue my goals is my grandpa. He passe"
type textarea "x"
type textarea "The person who inspires me to pursue my goals is my grandpa. He passed"
type textarea "x"
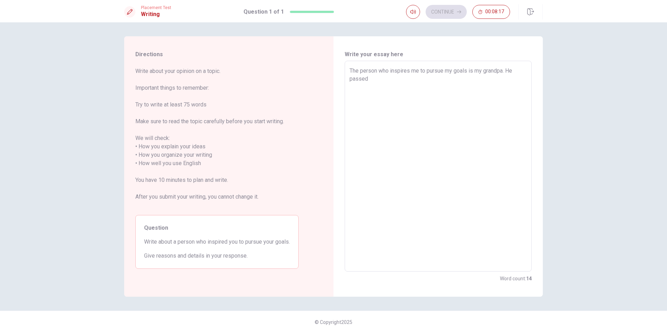
type textarea "The person who inspires me to pursue my goals is my grandpa. He passed"
type textarea "x"
type textarea "The person who inspires me to pursue my goals is my grandpa. He passed a"
type textarea "x"
type textarea "The person who inspires me to pursue my goals is my grandpa. He passed aw"
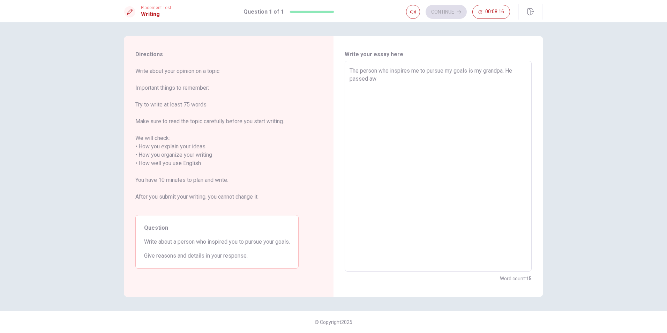
type textarea "x"
type textarea "The person who inspires me to pursue my goals is my grandpa. He passed awa"
type textarea "x"
type textarea "The person who inspires me to pursue my goals is my grandpa. He passed away"
type textarea "x"
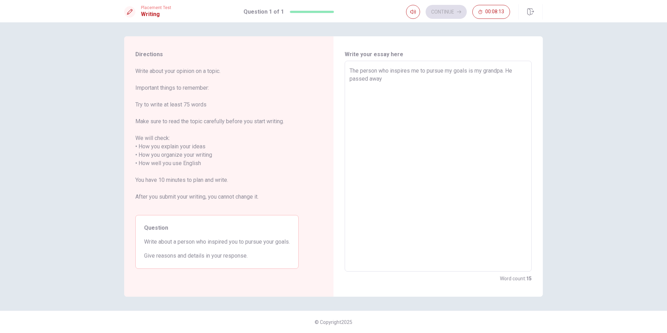
type textarea "The person who inspires me to pursue my goals is my grandpa. He passed away"
type textarea "x"
type textarea "The person who inspires me to pursue my goals is my grandpa. He passed away 1"
type textarea "x"
type textarea "The person who inspires me to pursue my goals is my grandpa. He passed away 10"
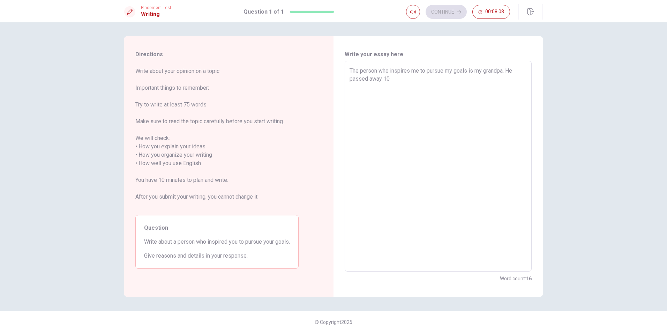
type textarea "x"
type textarea "The person who inspires me to pursue my goals is my grandpa. He passed away 10"
type textarea "x"
type textarea "The person who inspires me to pursue my goals is my grandpa. He passed away 10 y"
type textarea "x"
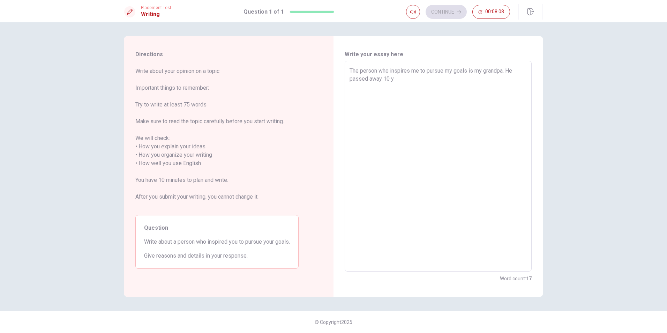
type textarea "The person who inspires me to pursue my goals is my grandpa. He passed away 10 …"
type textarea "x"
type textarea "The person who inspires me to pursue my goals is my grandpa. He passed away 10 …"
type textarea "x"
type textarea "The person who inspires me to pursue my goals is my grandpa. He passed away 10 …"
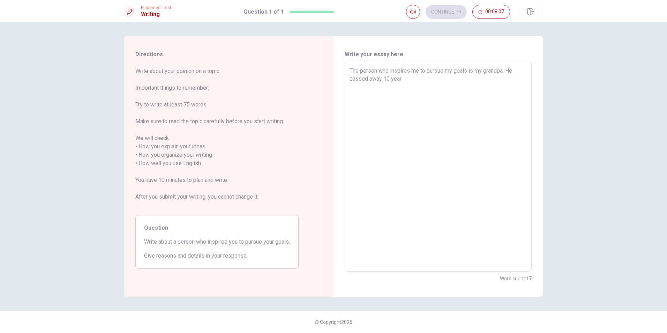
type textarea "x"
type textarea "The person who inspires me to pursue my goals is my grandpa. He passed away 10 …"
type textarea "x"
type textarea "The person who inspires me to pursue my goals is my grandpa. He passed away 10 …"
type textarea "x"
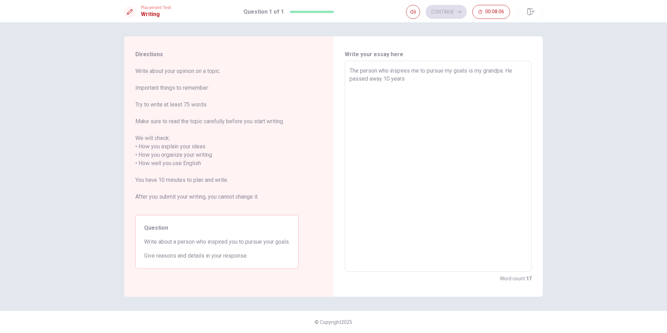
type textarea "The person who inspires me to pursue my goals is my grandpa. He passed away 10 …"
type textarea "x"
type textarea "The person who inspires me to pursue my goals is my grandpa. He passed away 10 …"
type textarea "x"
type textarea "The person who inspires me to pursue my goals is my grandpa. He passed away [DA…"
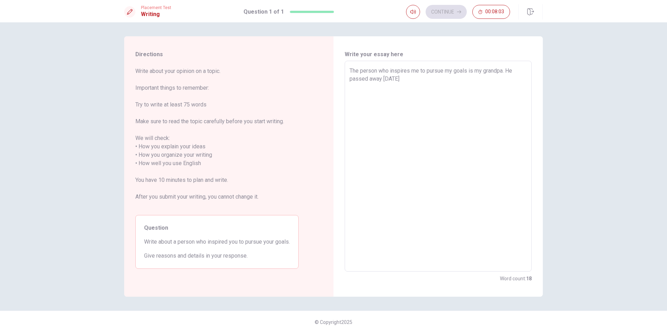
type textarea "x"
type textarea "The person who inspires me to pursue my goals is my grandpa. He passed away [DA…"
type textarea "x"
type textarea "The person who inspires me to pursue my goals is my grandpa. He passed away [DA…"
type textarea "x"
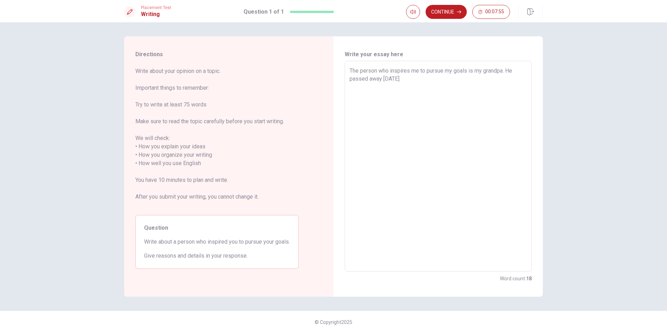
type textarea "The person who inspires me to pursue my goals is my grandpa. He passed away [DA…"
type textarea "x"
type textarea "The person who inspires me to pursue my goals is my grandpa. He passed away [DA…"
type textarea "x"
type textarea "The person who inspires me to pursue my goals is my grandpa. He passed away [DA…"
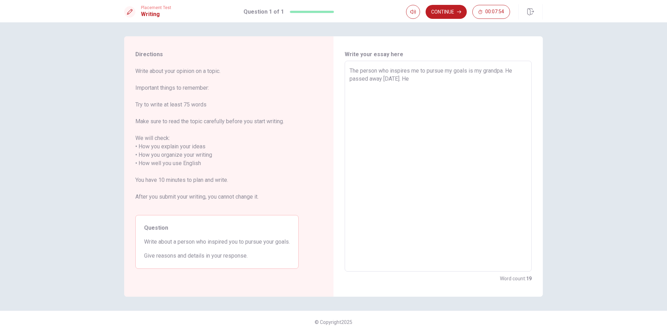
type textarea "x"
type textarea "The person who inspires me to pursue my goals is my grandpa. He passed away [DA…"
type textarea "x"
type textarea "The person who inspires me to pursue my goals is my grandpa. He passed away [DA…"
type textarea "x"
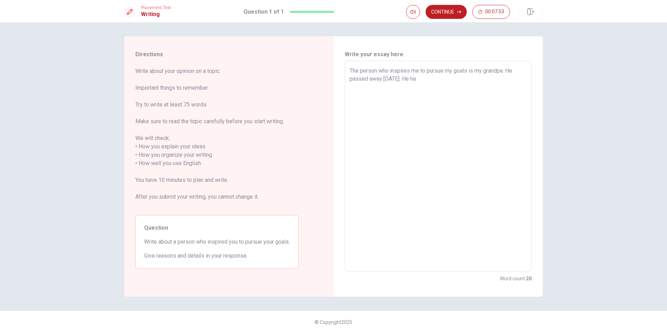
type textarea "The person who inspires me to pursue my goals is my grandpa. He passed away [DA…"
type textarea "x"
type textarea "The person who inspires me to pursue my goals is my grandpa. He passed away [DA…"
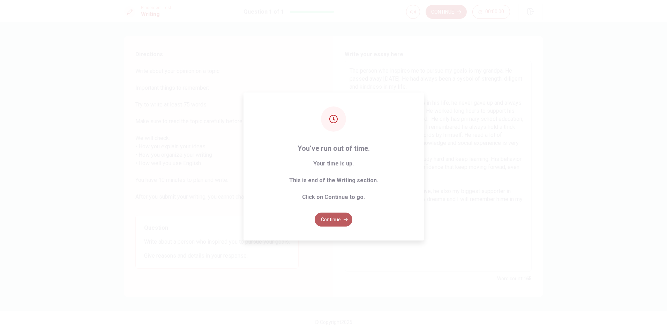
click at [332, 221] on button "Continue" at bounding box center [334, 219] width 38 height 14
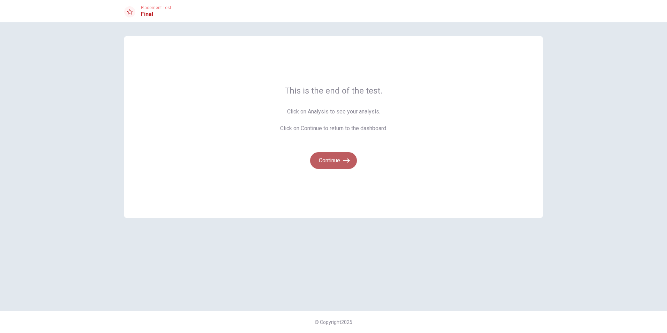
click at [331, 164] on button "Continue" at bounding box center [333, 160] width 47 height 17
